Goal: Information Seeking & Learning: Learn about a topic

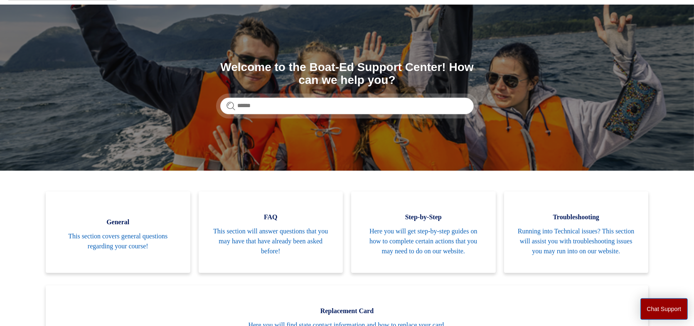
scroll to position [138, 0]
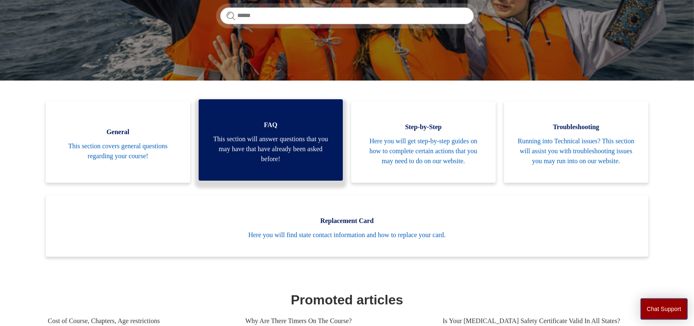
click at [254, 157] on span "This section will answer questions that you may have that have already been ask…" at bounding box center [271, 149] width 120 height 30
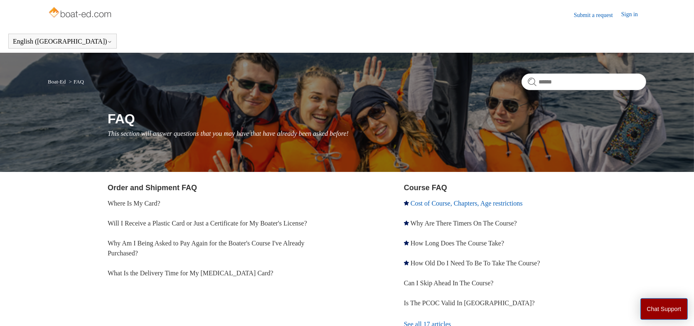
click at [472, 201] on link "Cost of Course, Chapters, Age restrictions" at bounding box center [467, 203] width 112 height 7
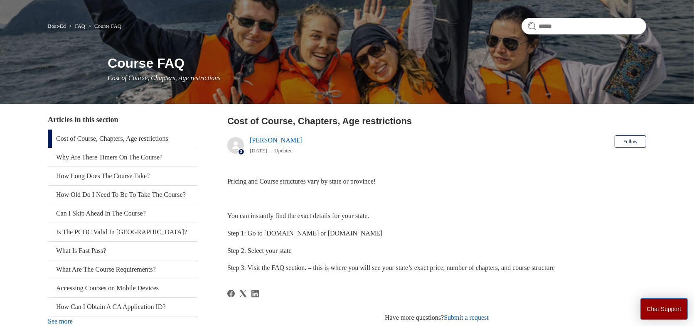
scroll to position [69, 0]
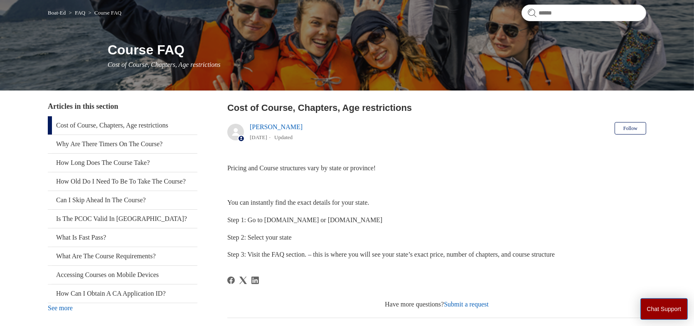
click at [281, 223] on span "Step 1: Go to Boat-ED.com or ilearntoboat.com" at bounding box center [304, 220] width 155 height 7
drag, startPoint x: 265, startPoint y: 221, endPoint x: 305, endPoint y: 221, distance: 39.5
click at [305, 221] on span "Step 1: Go to Boat-ED.com or ilearntoboat.com" at bounding box center [304, 220] width 155 height 7
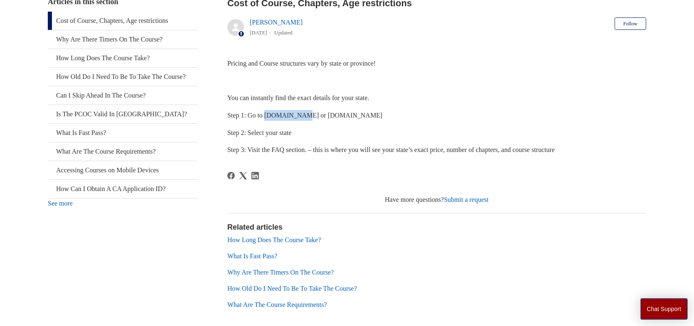
scroll to position [185, 0]
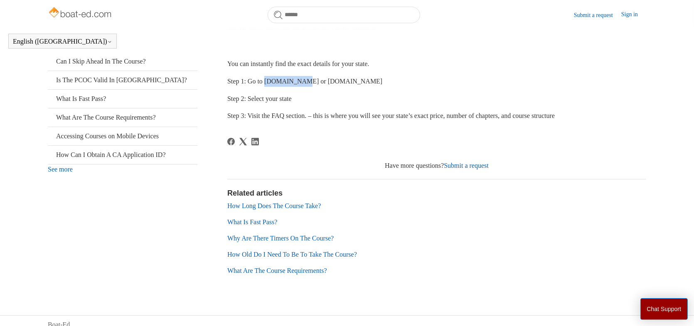
click at [267, 223] on link "What Is Fast Pass?" at bounding box center [252, 222] width 50 height 7
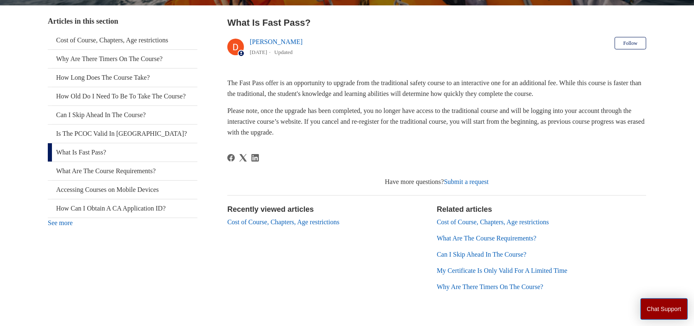
scroll to position [109, 0]
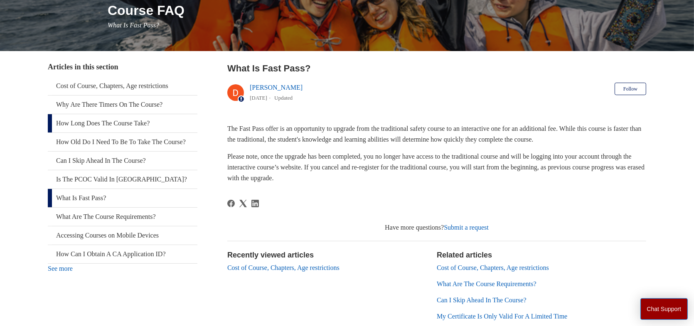
click at [124, 128] on link "How Long Does The Course Take?" at bounding box center [123, 123] width 150 height 18
